Goal: Information Seeking & Learning: Learn about a topic

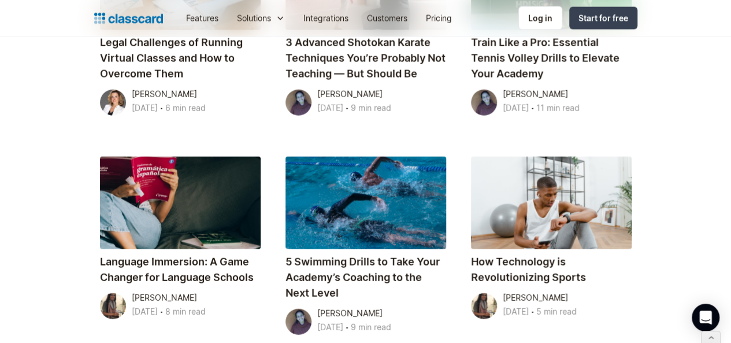
scroll to position [1289, 0]
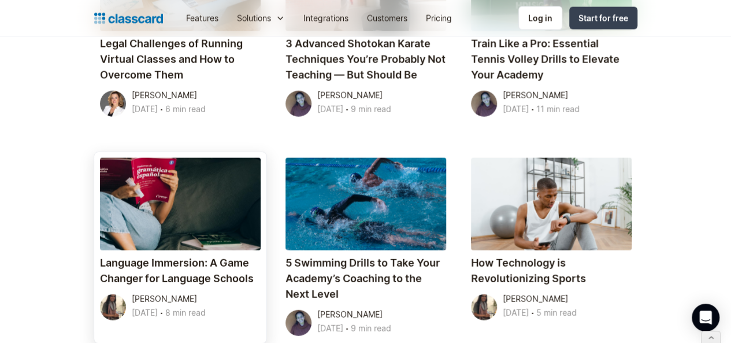
click at [136, 152] on link "Language Immersion: A Game Changer for Language Schools Dhwani Shah April 1, 20…" at bounding box center [180, 247] width 172 height 191
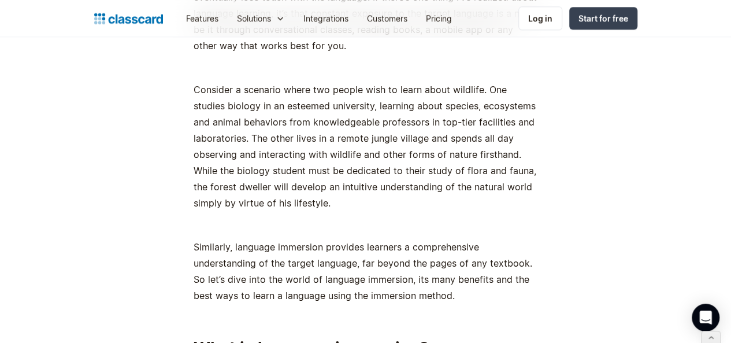
scroll to position [762, 0]
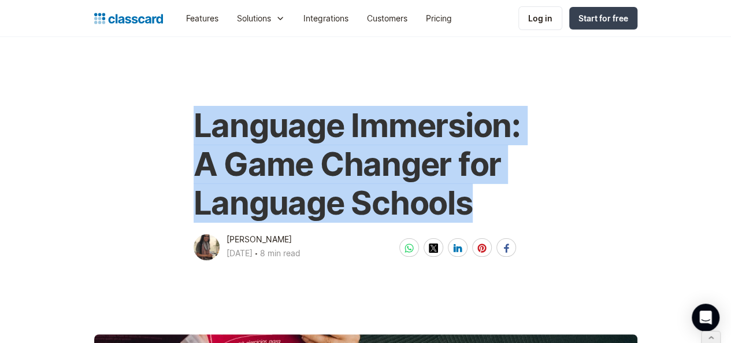
drag, startPoint x: 185, startPoint y: 124, endPoint x: 463, endPoint y: 200, distance: 288.7
click at [463, 200] on h1 "Language Immersion: A Game Changer for Language Schools" at bounding box center [365, 164] width 344 height 117
copy h1 "Language Immersion: A Game Changer for Language Schools"
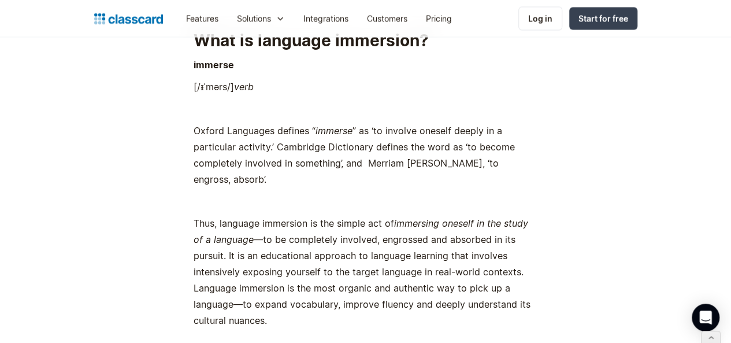
scroll to position [1052, 0]
click at [273, 43] on strong "What is language immersion?" at bounding box center [310, 39] width 235 height 20
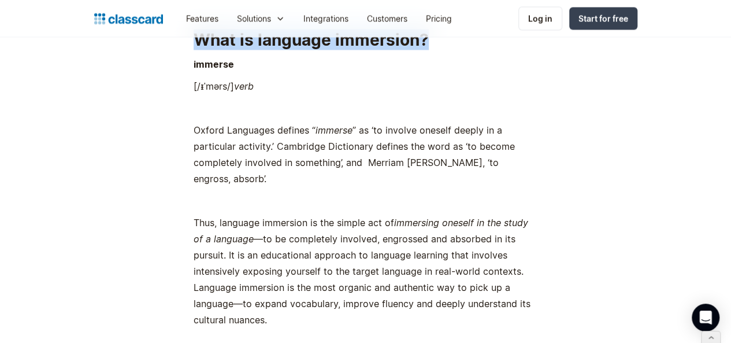
click at [273, 43] on strong "What is language immersion?" at bounding box center [310, 39] width 235 height 20
copy strong "What is language immersion?"
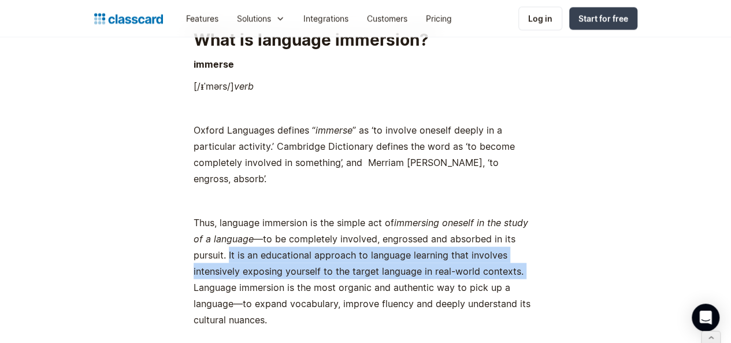
drag, startPoint x: 522, startPoint y: 224, endPoint x: 423, endPoint y: 257, distance: 104.1
click at [423, 257] on p "Thus, language immersion is the simple act of immersing oneself in the study of…" at bounding box center [365, 270] width 344 height 113
copy p "It is an educational approach to language learning that involves intensively ex…"
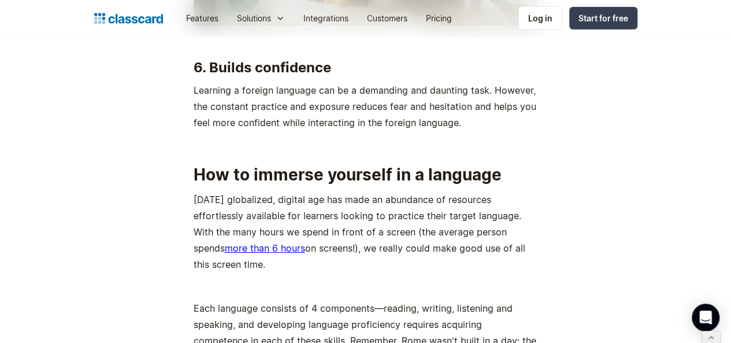
scroll to position [4009, 0]
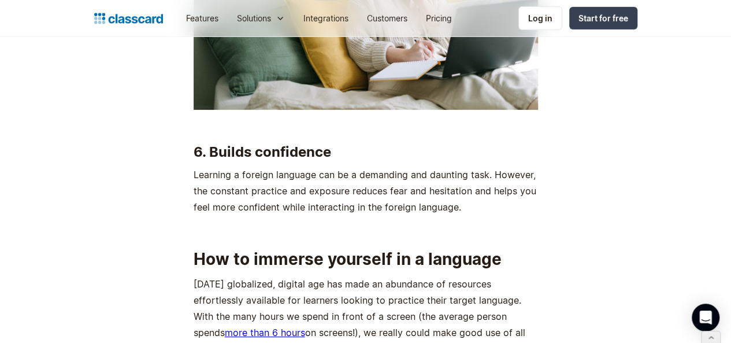
click at [314, 249] on strong "How to immerse yourself in a language" at bounding box center [347, 259] width 308 height 20
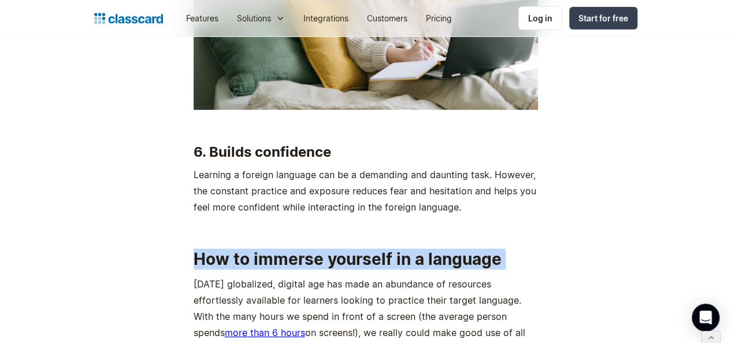
click at [314, 249] on strong "How to immerse yourself in a language" at bounding box center [347, 259] width 308 height 20
copy strong "How to immerse yourself in a language"
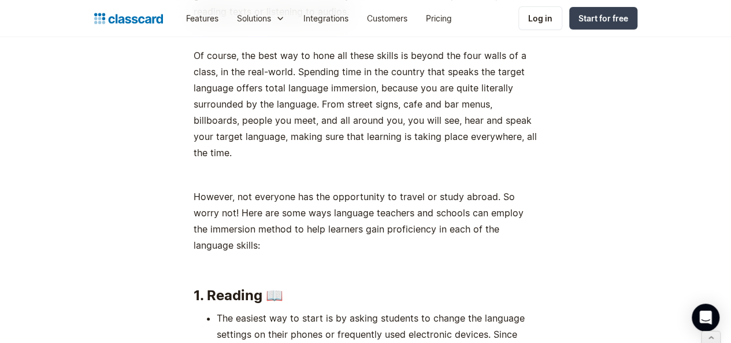
scroll to position [4471, 0]
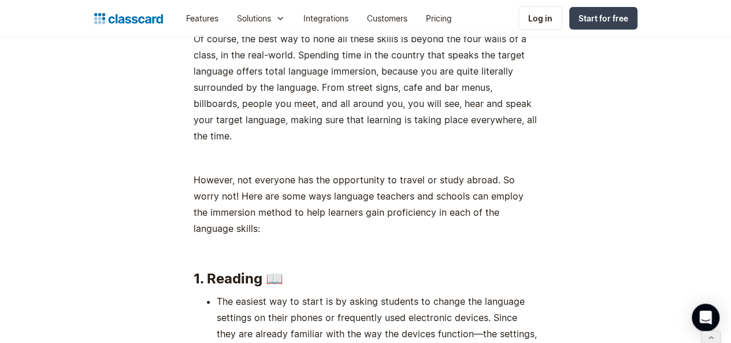
click at [235, 270] on h3 "1. Reading 📖" at bounding box center [365, 278] width 344 height 17
copy h3 "1. Reading 📖"
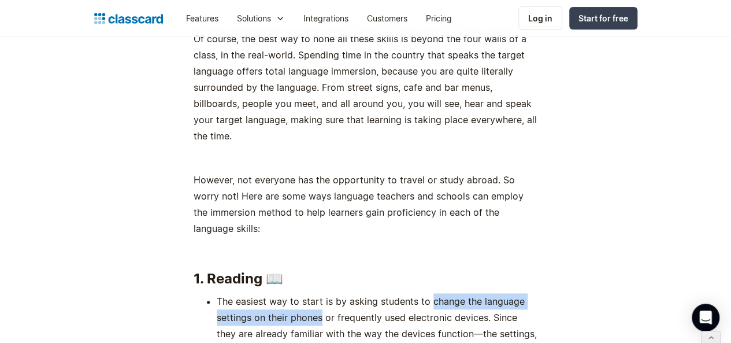
drag, startPoint x: 422, startPoint y: 189, endPoint x: 312, endPoint y: 210, distance: 111.1
copy li "change the language settings on their phones"
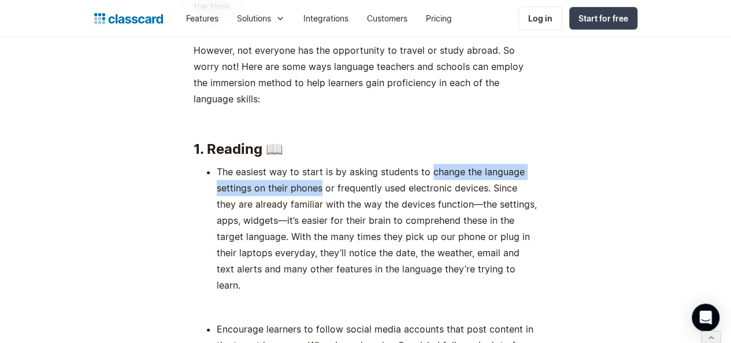
scroll to position [4643, 0]
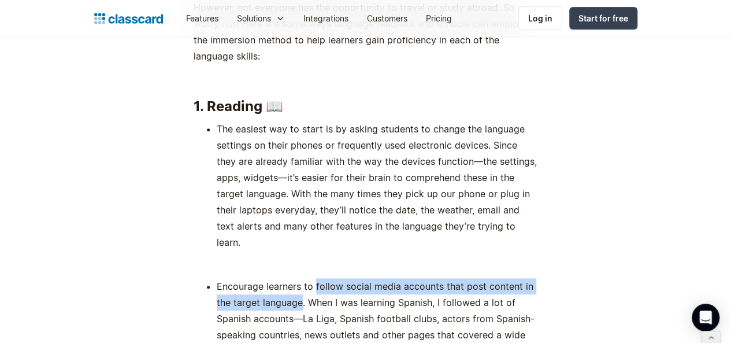
drag, startPoint x: 308, startPoint y: 162, endPoint x: 277, endPoint y: 174, distance: 33.1
copy li "follow social media accounts that post content in the target language"
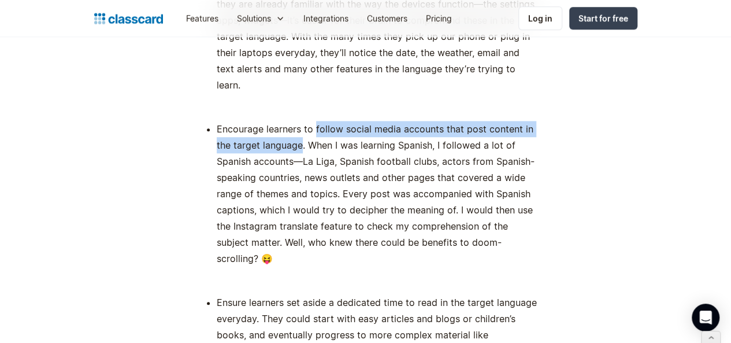
scroll to position [4801, 0]
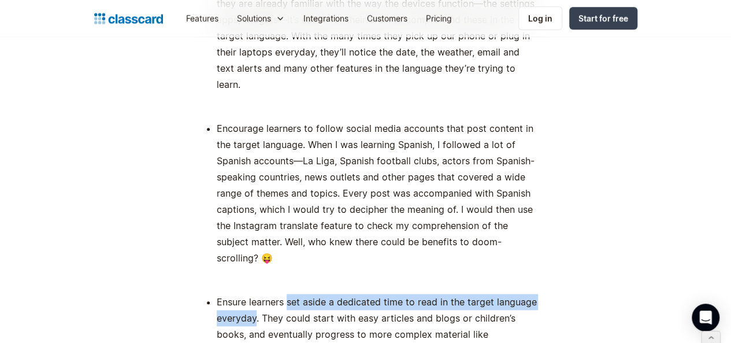
drag, startPoint x: 280, startPoint y: 162, endPoint x: 248, endPoint y: 176, distance: 33.9
click at [248, 293] on li "Ensure learners set aside a dedicated time to read in the target language every…" at bounding box center [377, 341] width 321 height 97
copy li "set aside a dedicated time to read in the target language everyday"
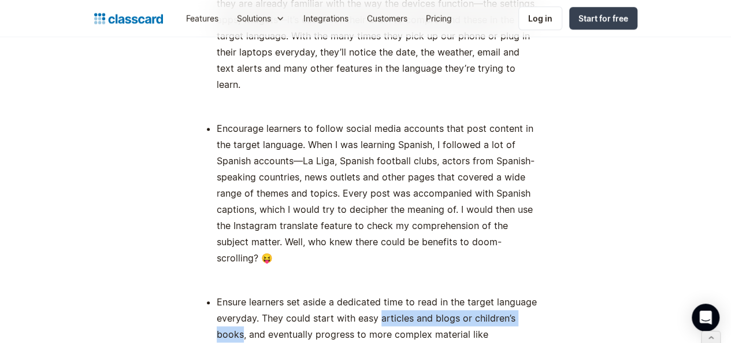
drag, startPoint x: 373, startPoint y: 180, endPoint x: 533, endPoint y: 182, distance: 160.0
click at [533, 293] on li "Ensure learners set aside a dedicated time to read in the target language every…" at bounding box center [377, 341] width 321 height 97
copy li "articles and blogs or children’s books"
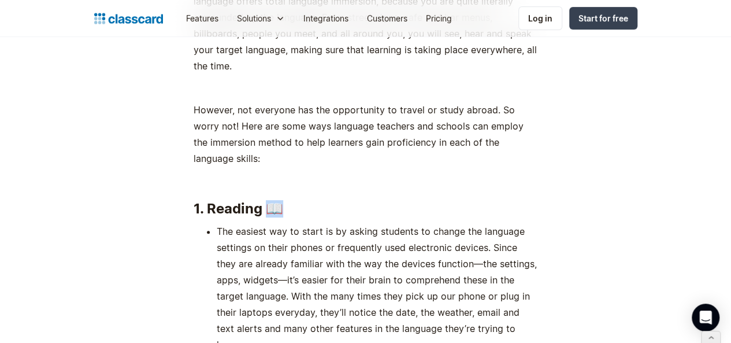
click at [265, 200] on h3 "1. Reading 📖" at bounding box center [365, 208] width 344 height 17
copy h3 "📖"
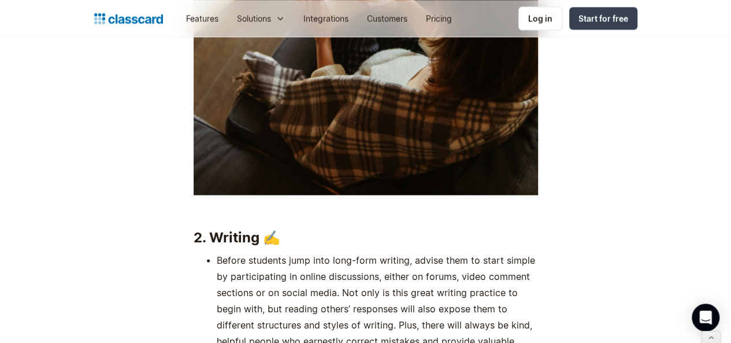
scroll to position [5317, 0]
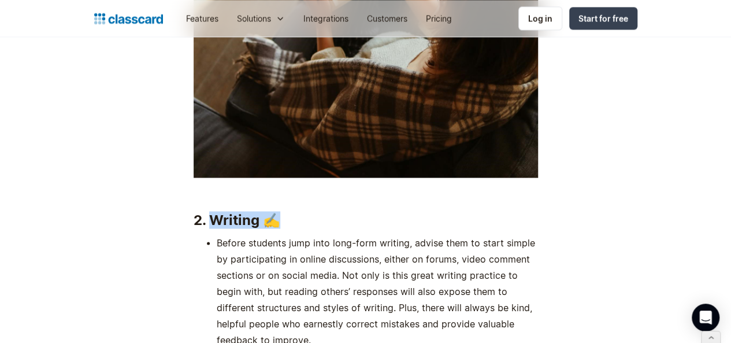
drag, startPoint x: 274, startPoint y: 96, endPoint x: 205, endPoint y: 93, distance: 68.8
click at [205, 211] on h3 "2. Writing ✍️" at bounding box center [365, 219] width 344 height 17
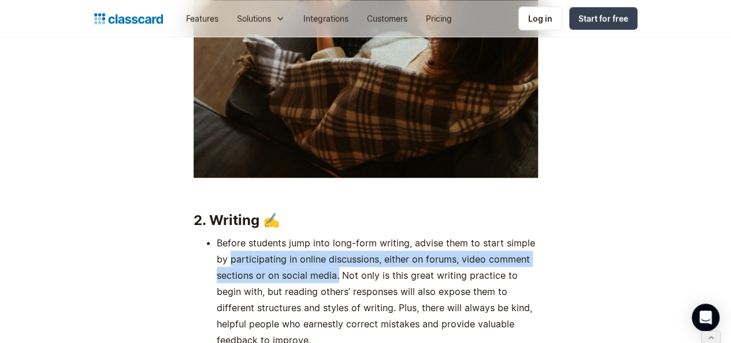
drag, startPoint x: 210, startPoint y: 133, endPoint x: 289, endPoint y: 152, distance: 81.3
click at [289, 234] on li "Before students jump into long-form writing, advise them to start simple by par…" at bounding box center [377, 290] width 321 height 113
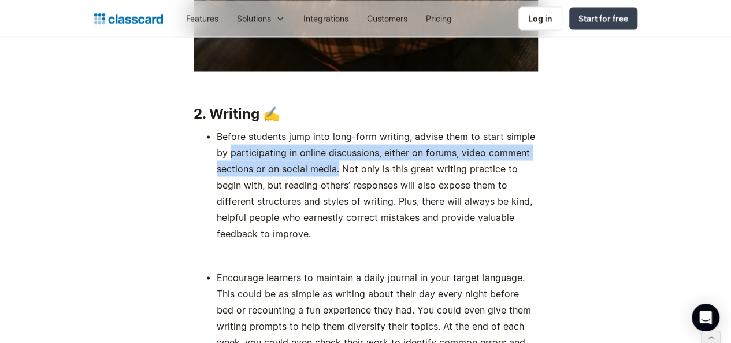
scroll to position [5425, 0]
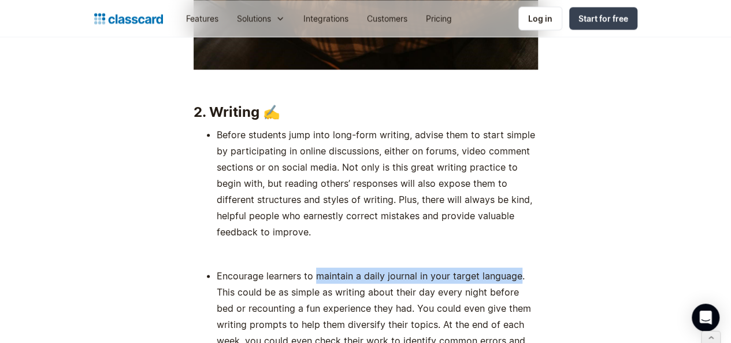
drag, startPoint x: 307, startPoint y: 132, endPoint x: 509, endPoint y: 135, distance: 202.2
click at [509, 267] on li "Encourage learners to maintain a daily journal in your target language. This co…" at bounding box center [377, 315] width 321 height 97
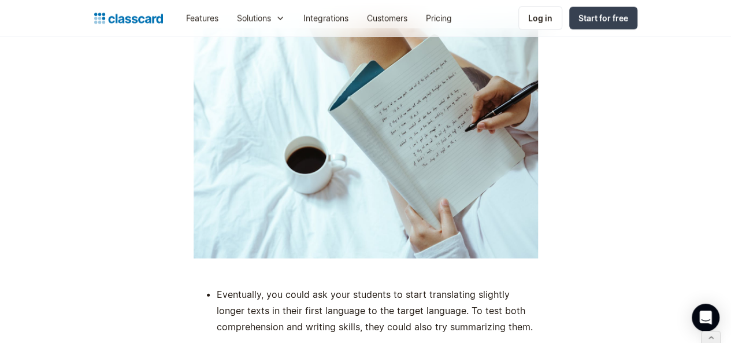
scroll to position [5789, 0]
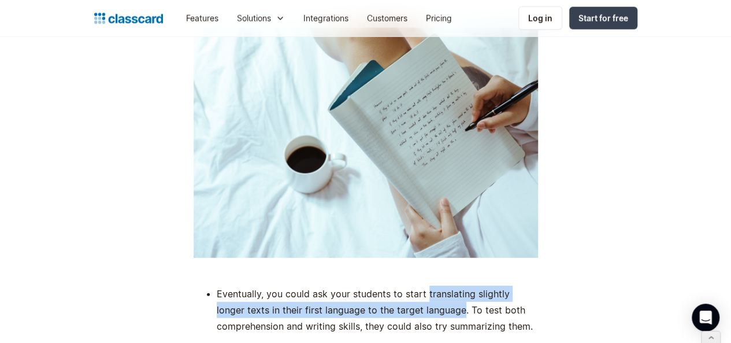
drag, startPoint x: 418, startPoint y: 159, endPoint x: 423, endPoint y: 177, distance: 18.8
click at [423, 285] on li "Eventually, you could ask your students to start translating slightly longer te…" at bounding box center [377, 309] width 321 height 49
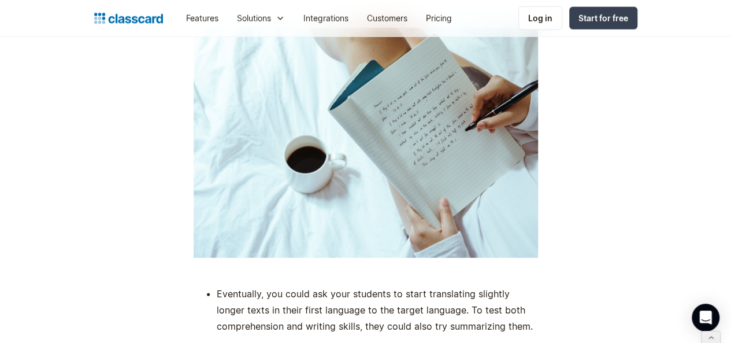
drag, startPoint x: 301, startPoint y: 236, endPoint x: 457, endPoint y: 254, distance: 157.5
